Goal: Information Seeking & Learning: Learn about a topic

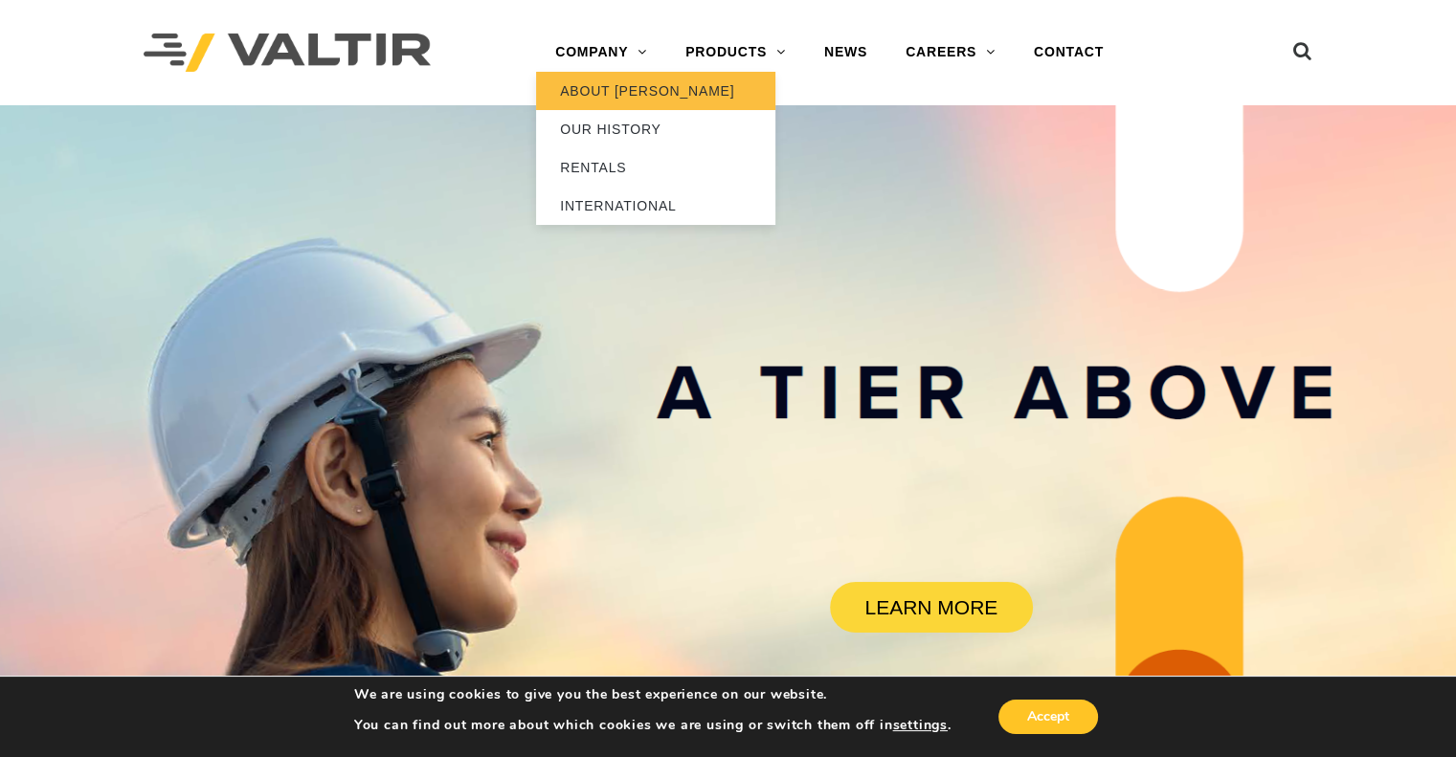
click at [605, 87] on link "ABOUT [PERSON_NAME]" at bounding box center [655, 91] width 239 height 38
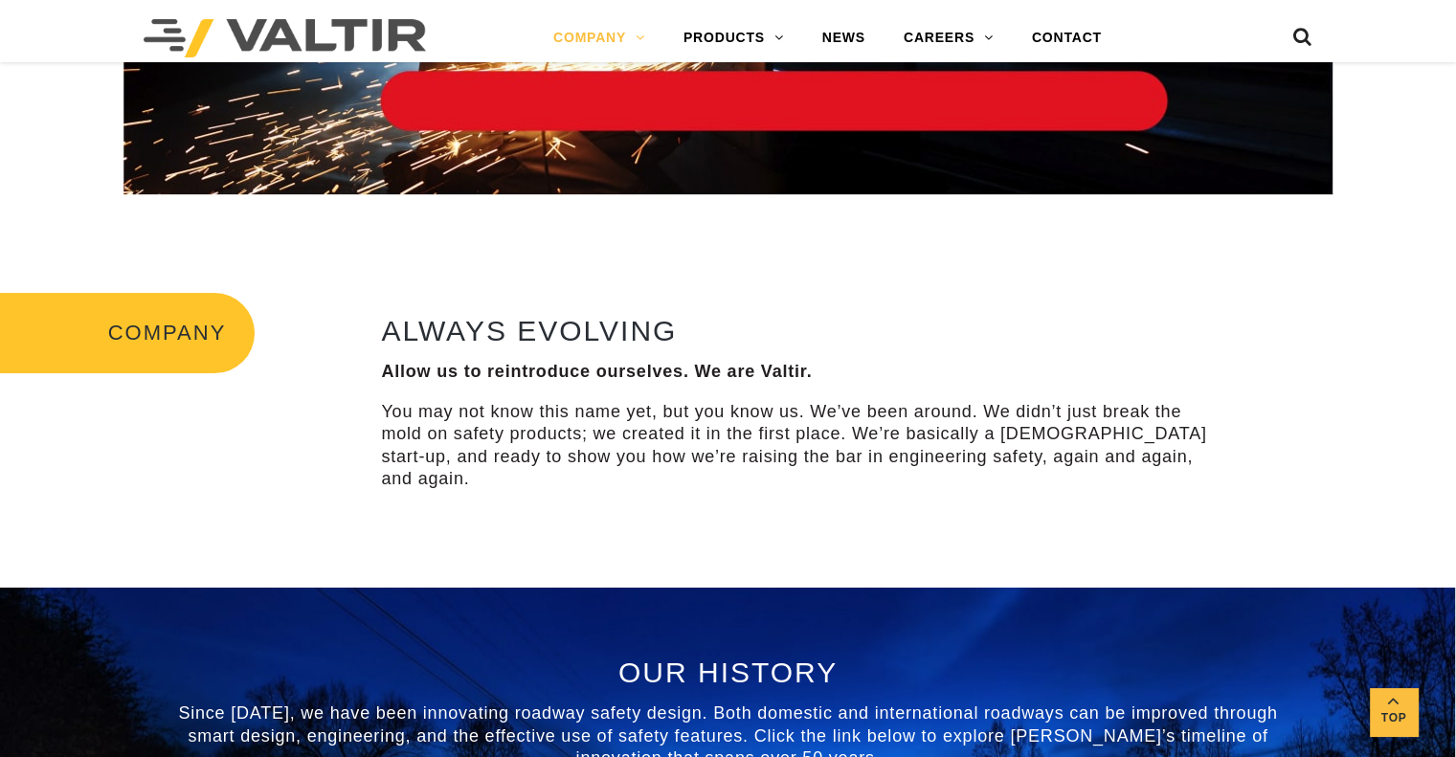
scroll to position [574, 0]
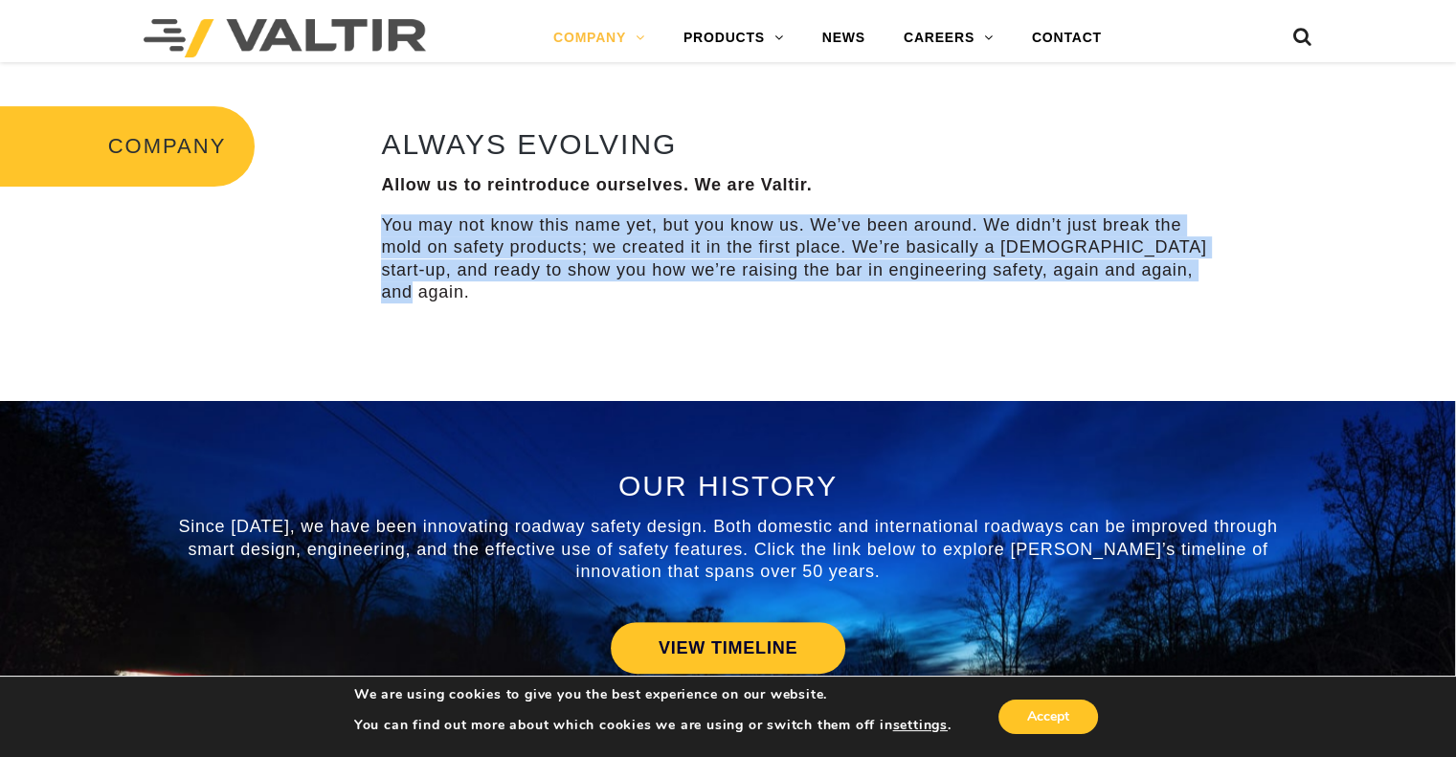
drag, startPoint x: 358, startPoint y: 226, endPoint x: 1220, endPoint y: 273, distance: 862.8
click at [1220, 273] on div "COMPANY ALWAYS EVOLVING Allow us to reintroduce ourselves. We are Valtir. You m…" at bounding box center [728, 219] width 1456 height 364
click at [1220, 275] on p "You may not know this name yet, but you know us. We’ve been around. We didn’t j…" at bounding box center [801, 259] width 840 height 90
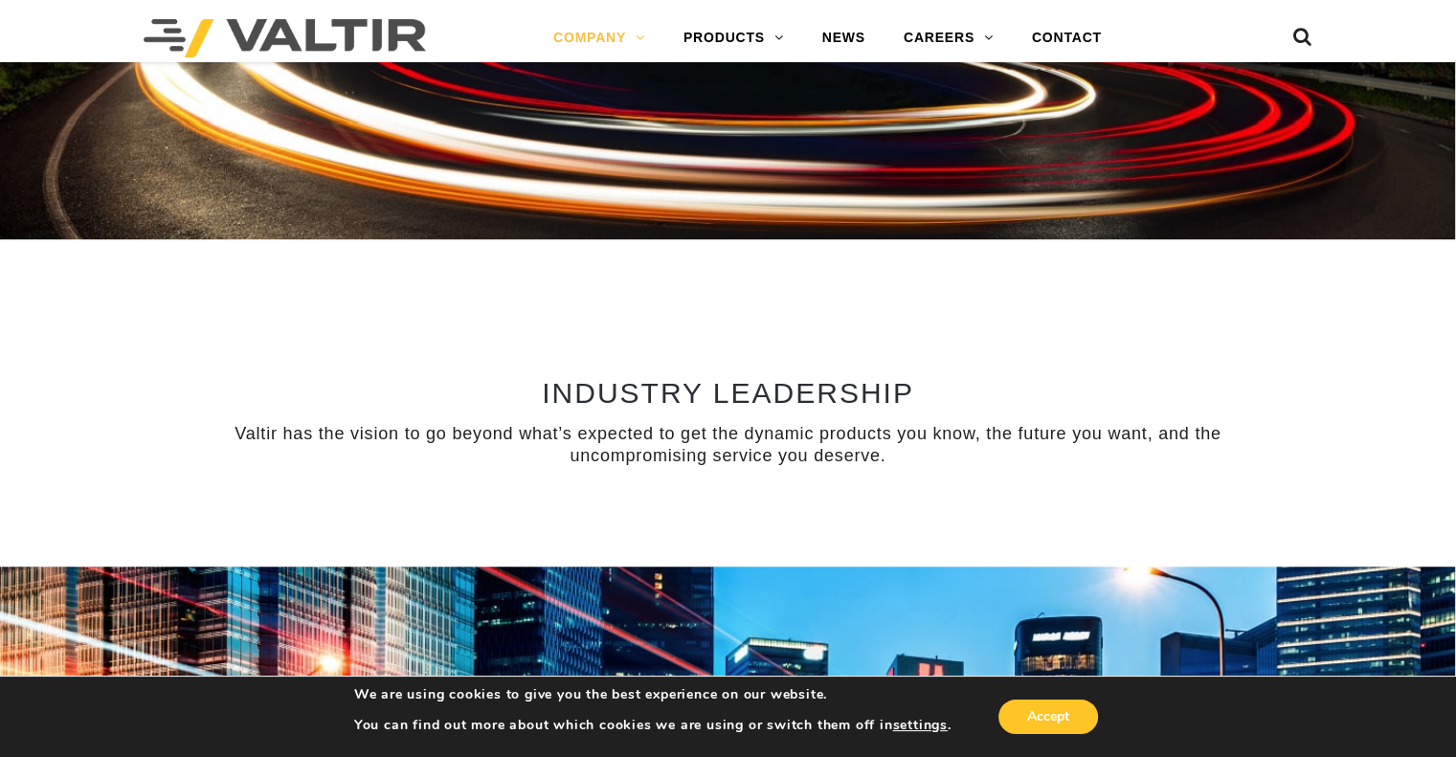
scroll to position [670, 0]
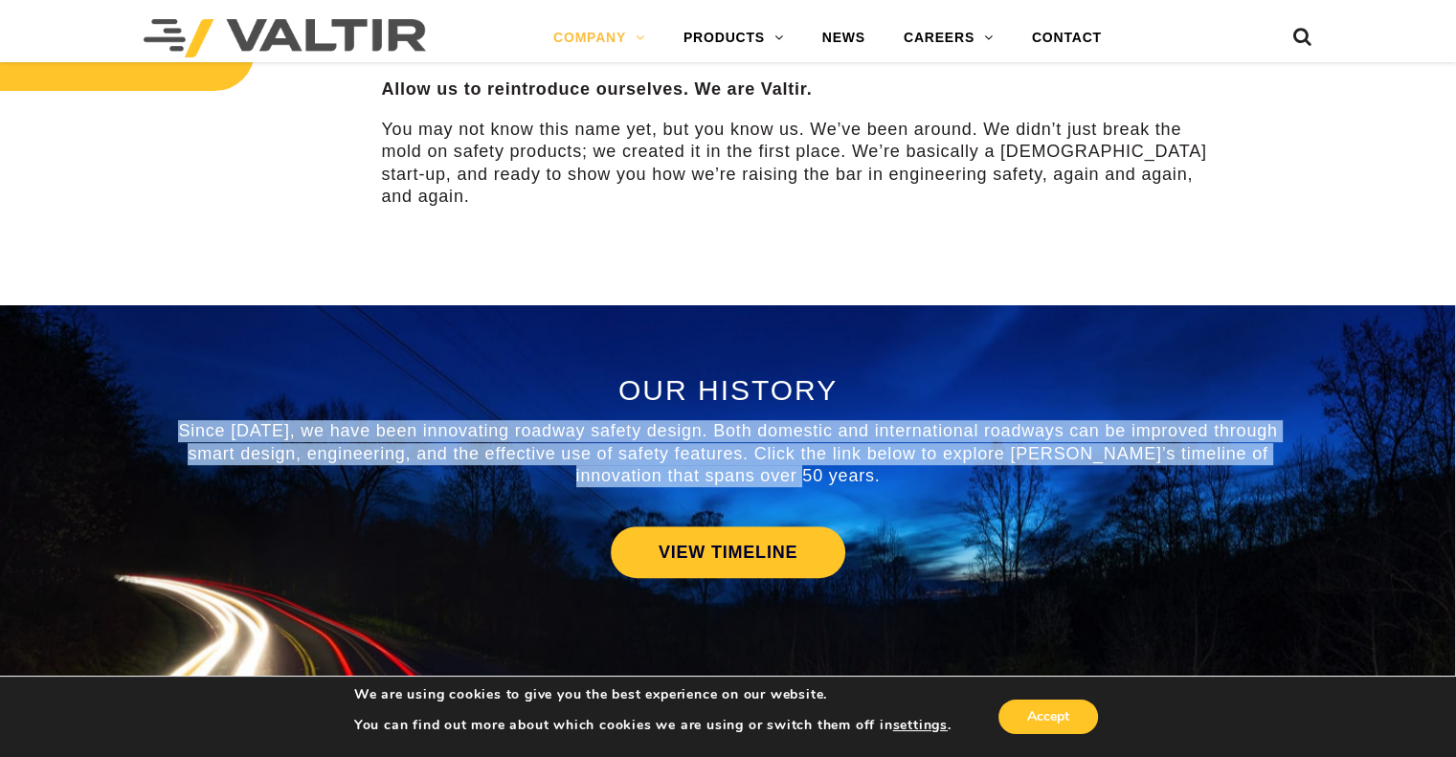
drag, startPoint x: 179, startPoint y: 399, endPoint x: 855, endPoint y: 449, distance: 677.7
click at [855, 449] on p "Since [DATE], we have been innovating roadway safety design. Both domestic and …" at bounding box center [728, 453] width 1120 height 67
click at [840, 455] on p "Since [DATE], we have been innovating roadway safety design. Both domestic and …" at bounding box center [728, 453] width 1120 height 67
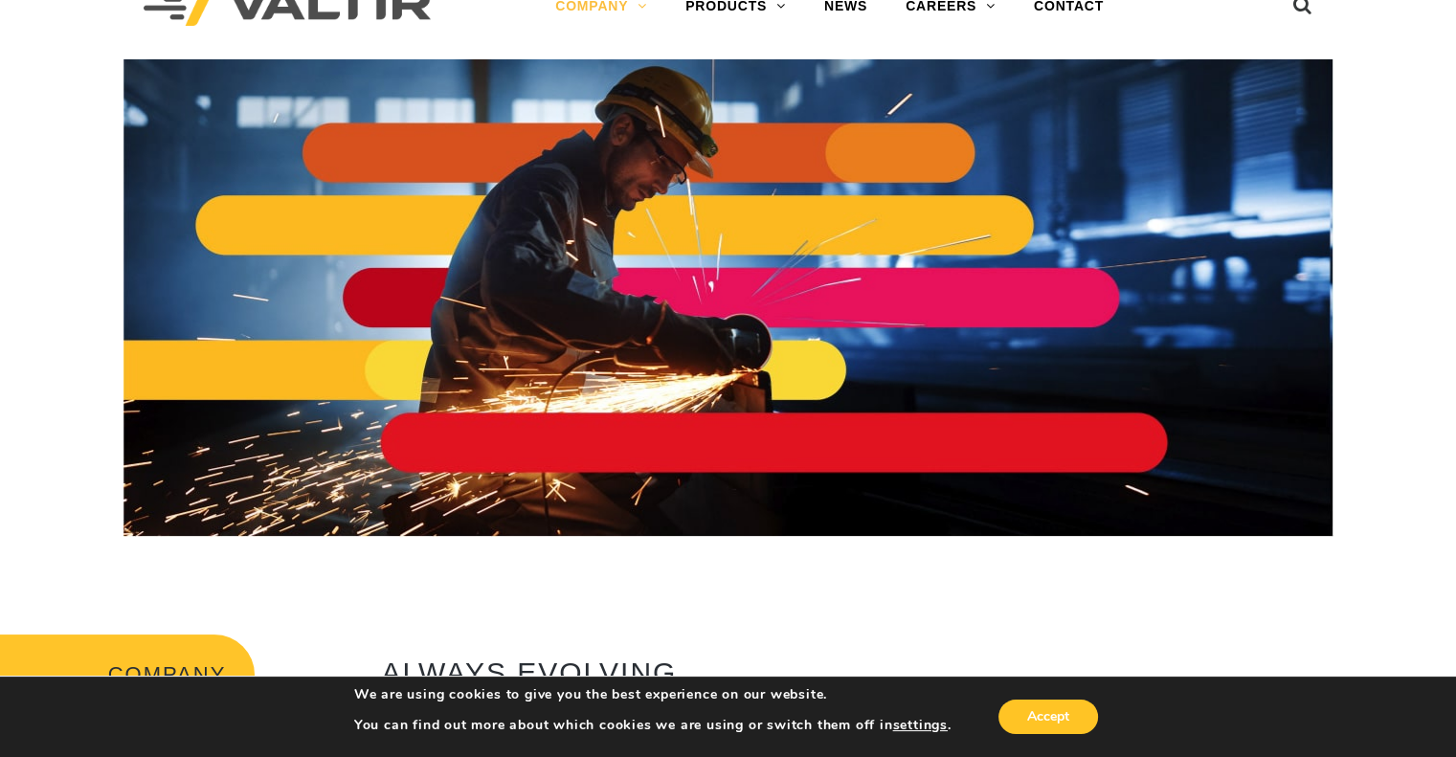
scroll to position [0, 0]
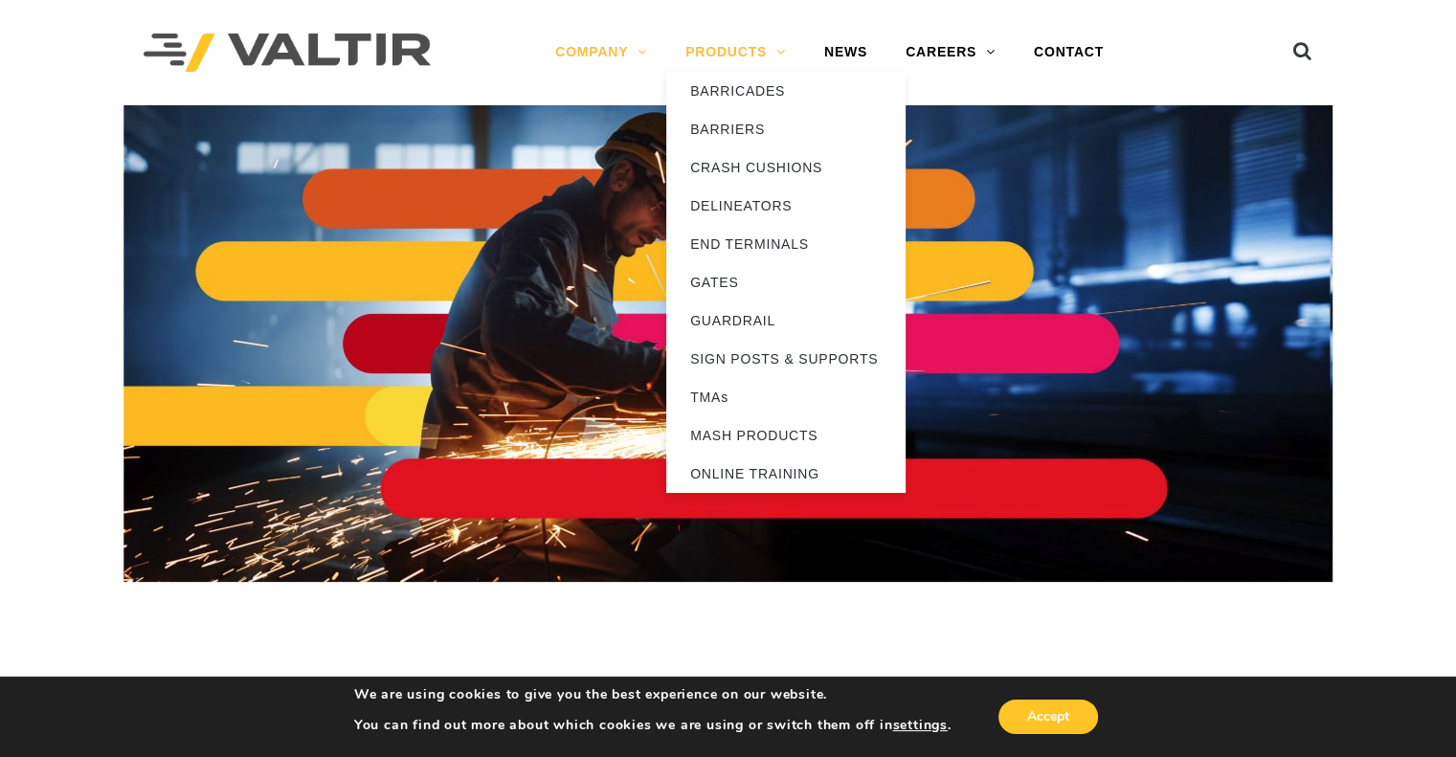
click at [785, 66] on link "PRODUCTS" at bounding box center [735, 53] width 139 height 38
